Goal: Information Seeking & Learning: Learn about a topic

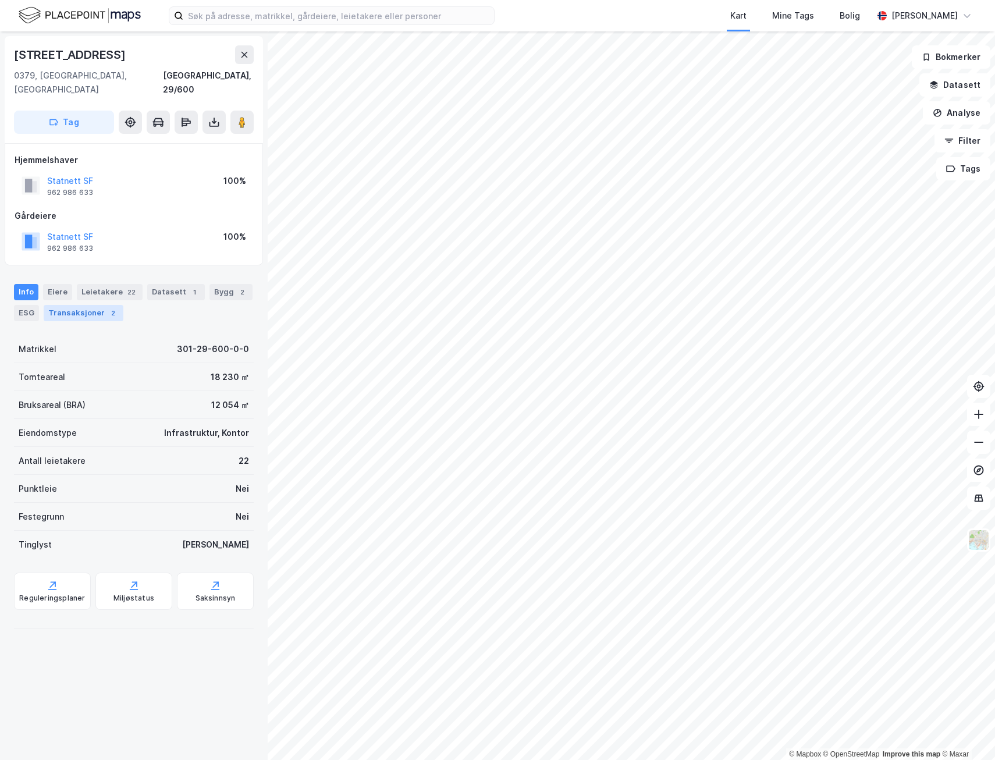
click at [72, 305] on div "Transaksjoner 2" at bounding box center [84, 313] width 80 height 16
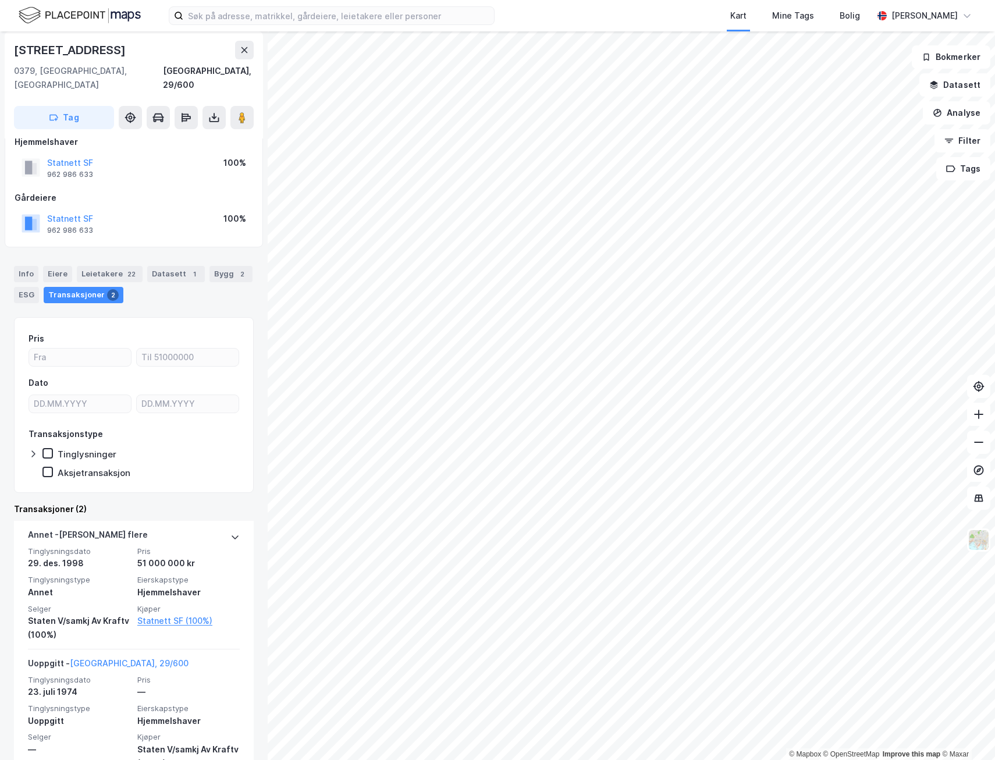
scroll to position [35, 0]
